Goal: Navigation & Orientation: Find specific page/section

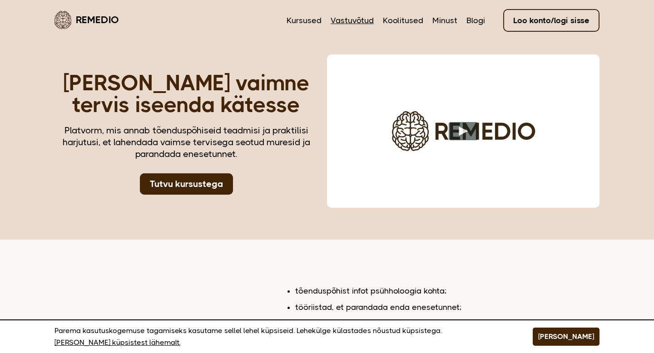
click at [361, 20] on link "Vastuvõtud" at bounding box center [351, 21] width 43 height 12
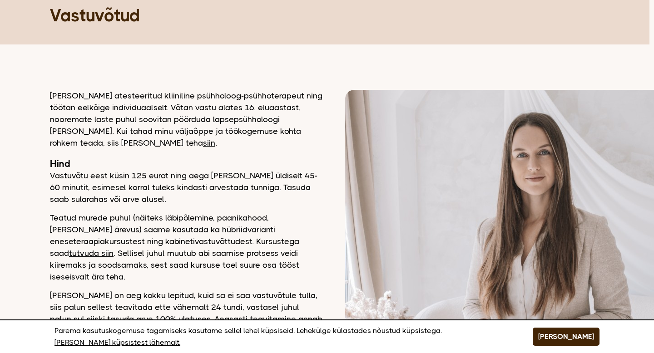
scroll to position [49, 5]
click at [113, 249] on link "tutvuda siin" at bounding box center [91, 253] width 44 height 9
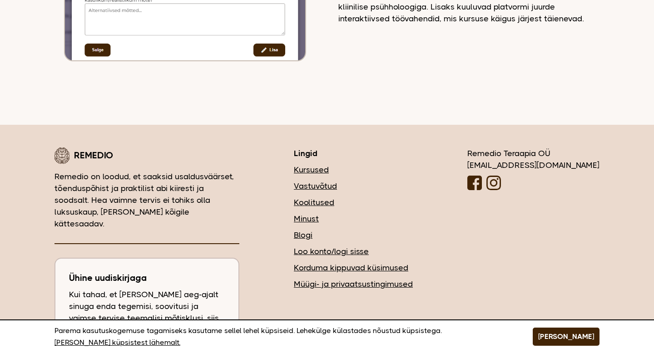
scroll to position [1005, 0]
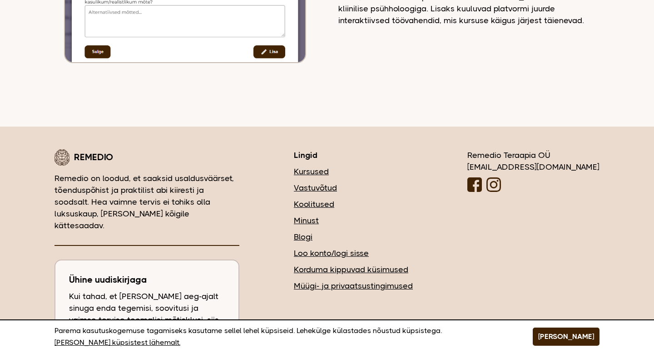
click at [363, 215] on link "Minust" at bounding box center [353, 221] width 119 height 12
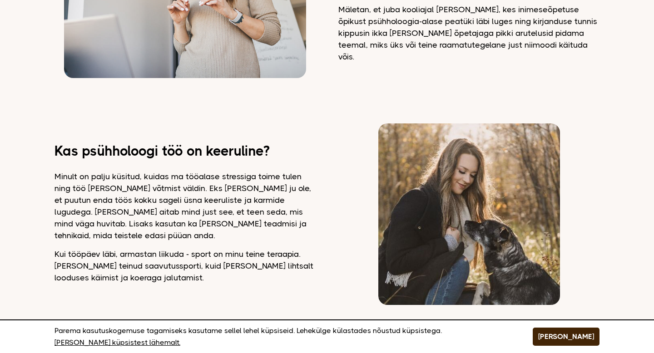
scroll to position [492, 0]
